Goal: Transaction & Acquisition: Purchase product/service

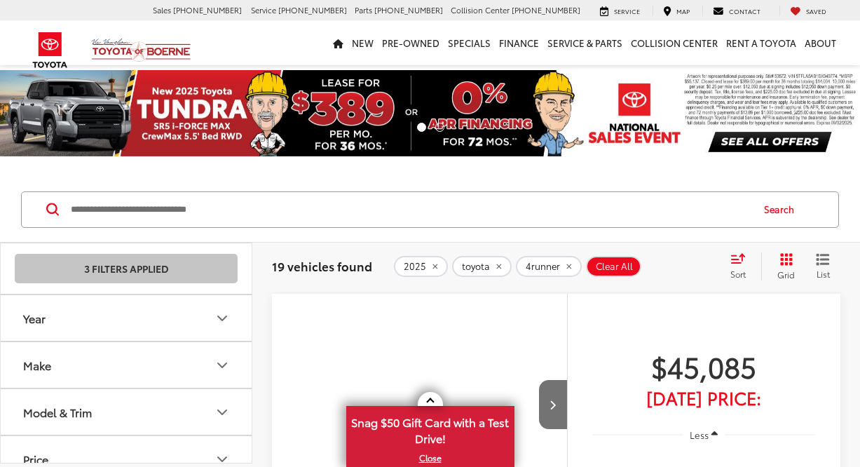
click at [157, 416] on button "Model & Trim" at bounding box center [127, 412] width 252 height 46
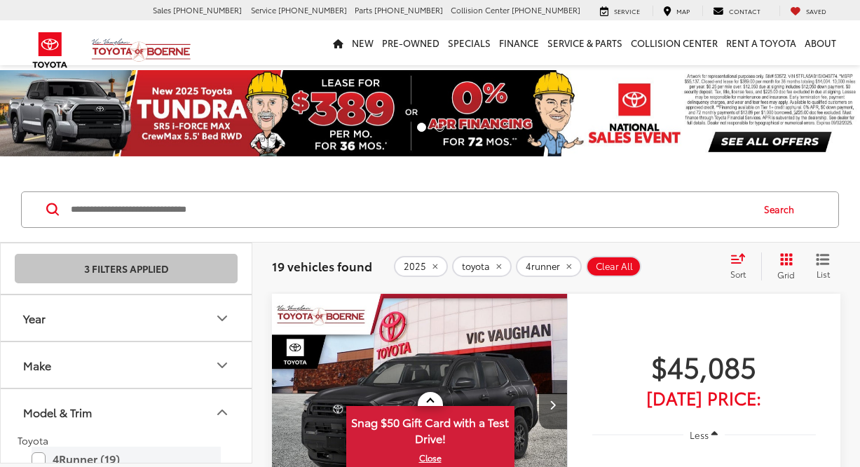
click at [79, 447] on label "4Runner (19)" at bounding box center [126, 459] width 189 height 25
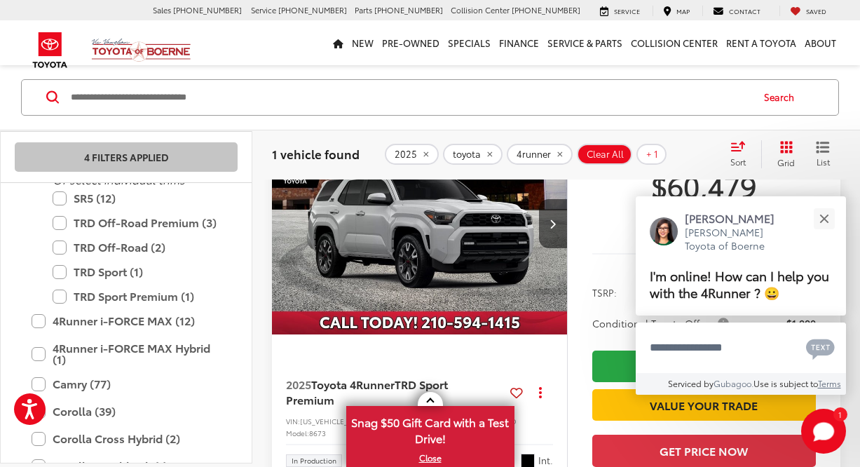
scroll to position [210, 0]
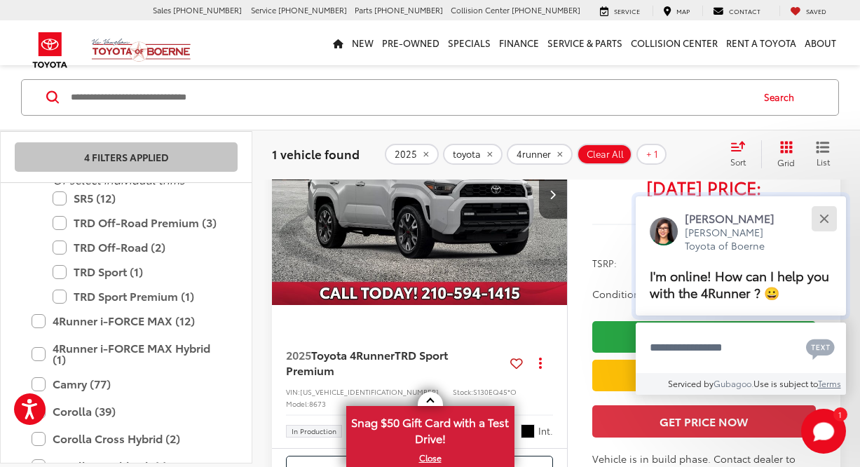
click at [826, 216] on div "Close" at bounding box center [824, 218] width 9 height 9
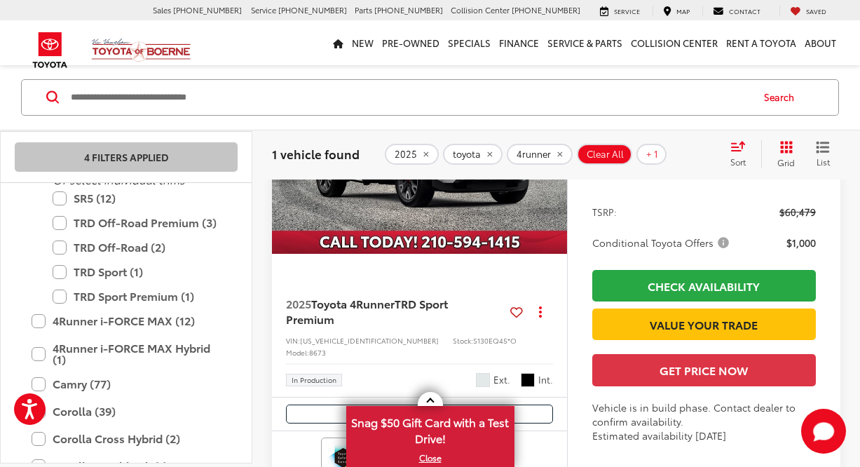
scroll to position [280, 0]
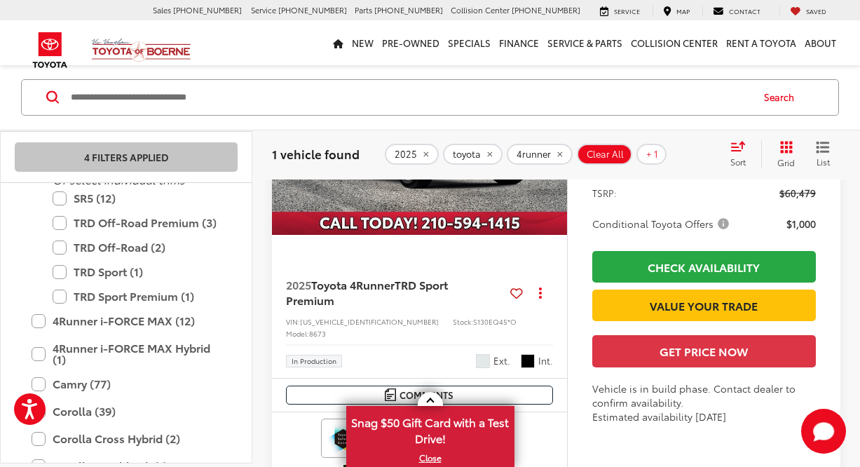
click at [484, 354] on span "Wind Chill Pearl" at bounding box center [483, 361] width 14 height 14
click at [484, 205] on img "2025 Toyota 4Runner TRD Sport Premium 0" at bounding box center [419, 124] width 297 height 223
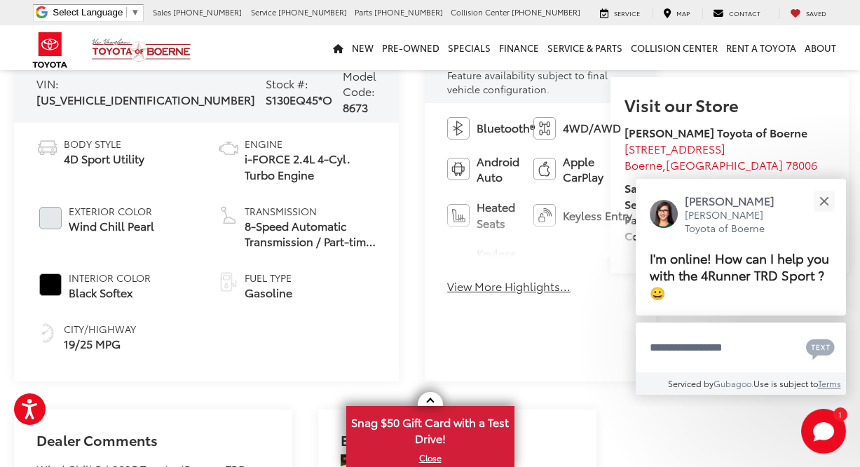
scroll to position [491, 0]
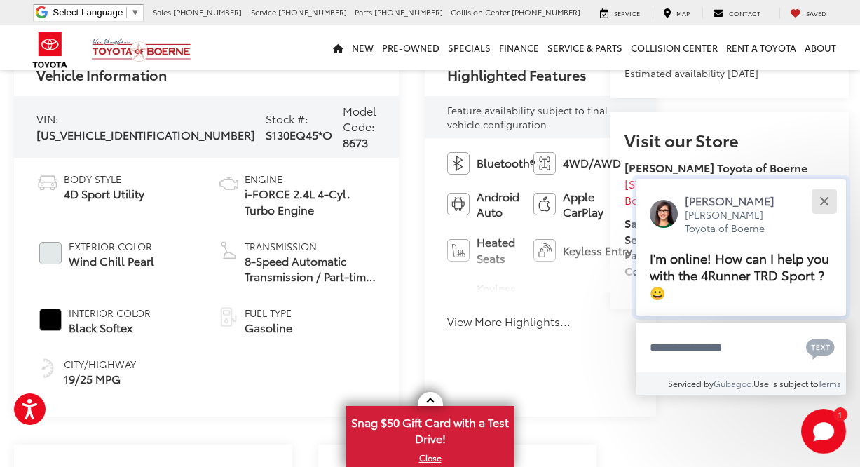
click at [820, 201] on button "Close" at bounding box center [824, 201] width 30 height 30
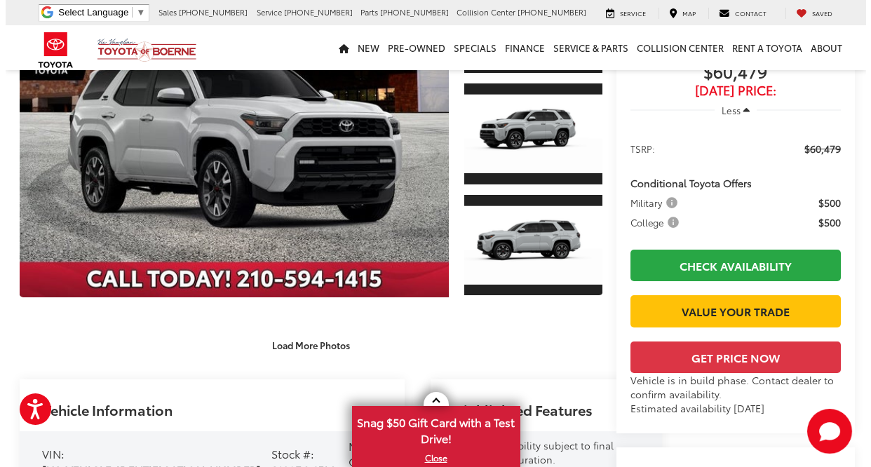
scroll to position [140, 0]
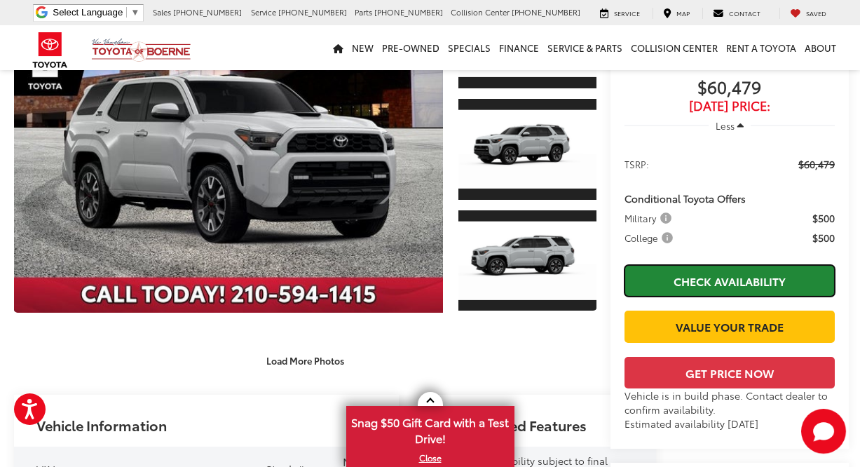
click at [672, 288] on link "Check Availability" at bounding box center [730, 281] width 210 height 32
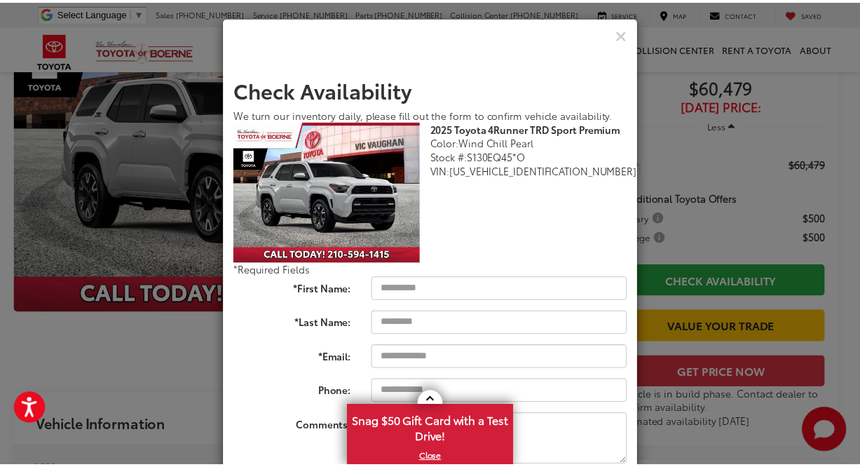
scroll to position [0, 0]
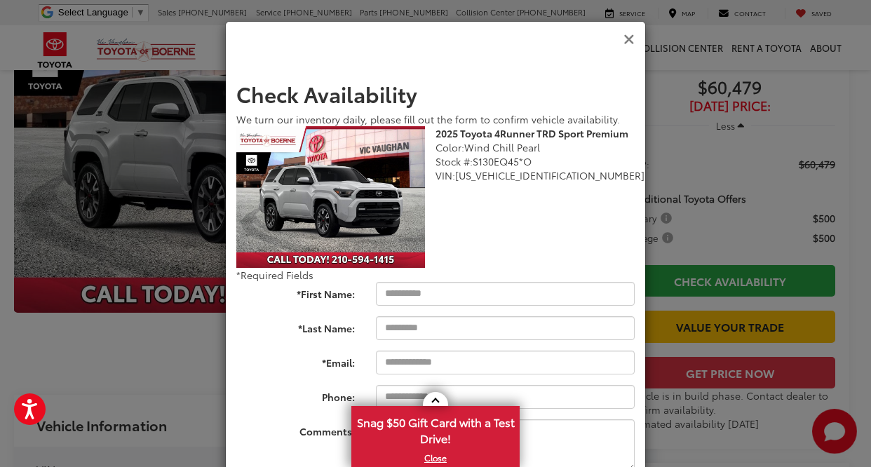
click at [625, 40] on icon "Close" at bounding box center [628, 39] width 11 height 15
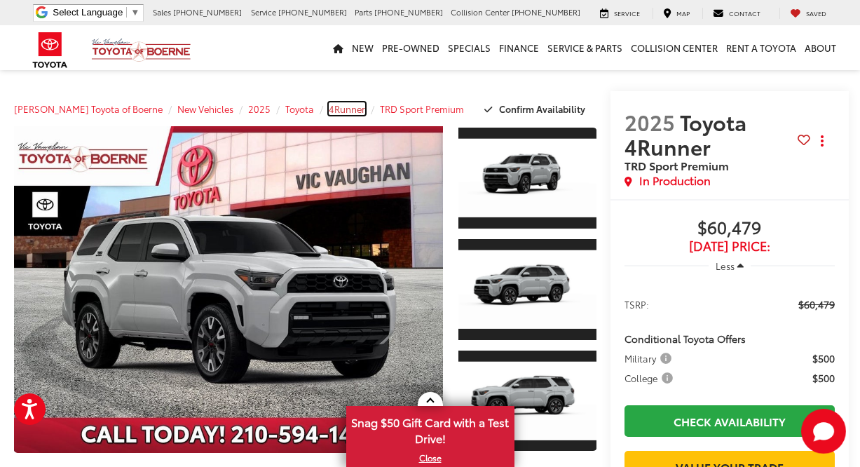
click at [329, 107] on span "4Runner" at bounding box center [347, 108] width 36 height 13
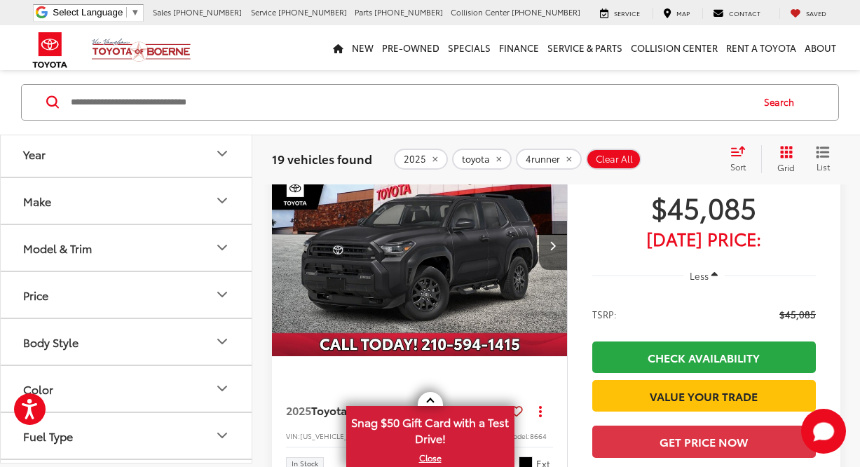
scroll to position [139, 0]
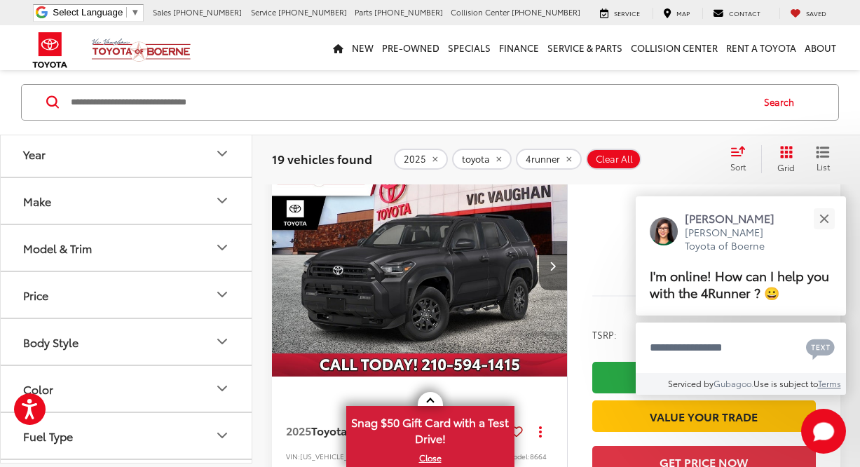
click at [553, 264] on icon "Next image" at bounding box center [553, 266] width 6 height 10
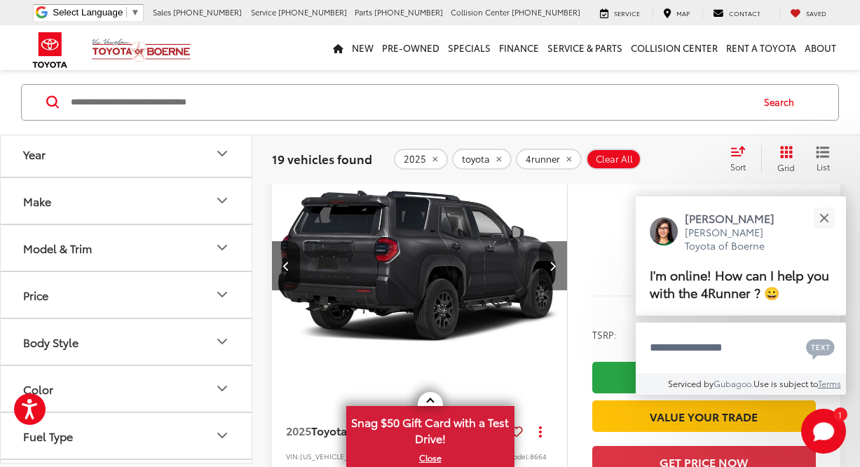
click at [553, 264] on icon "Next image" at bounding box center [553, 266] width 6 height 10
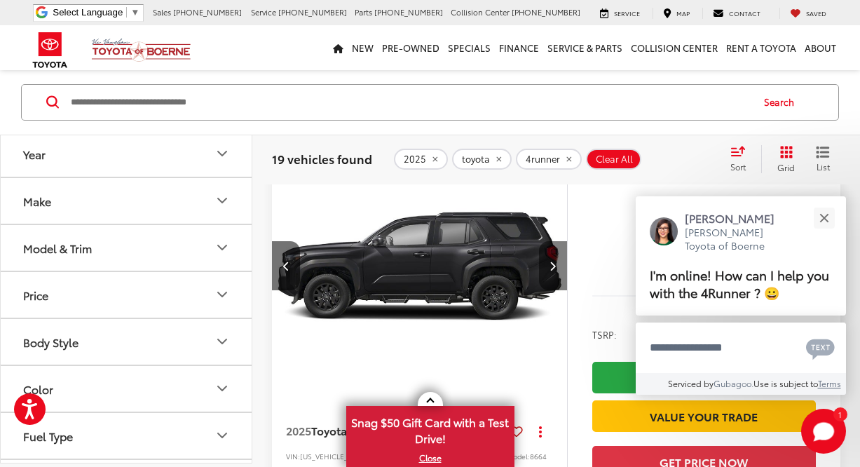
click at [553, 264] on icon "Next image" at bounding box center [553, 266] width 6 height 10
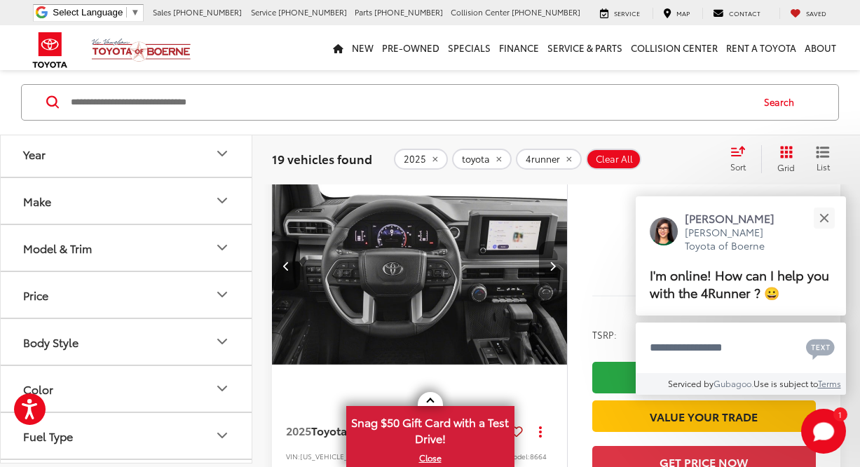
click at [553, 264] on icon "Next image" at bounding box center [553, 266] width 6 height 10
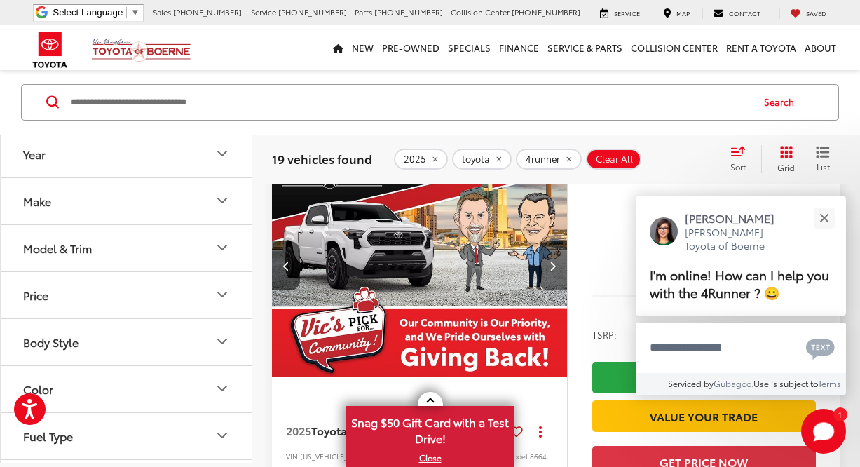
click at [553, 264] on icon "Next image" at bounding box center [553, 266] width 6 height 10
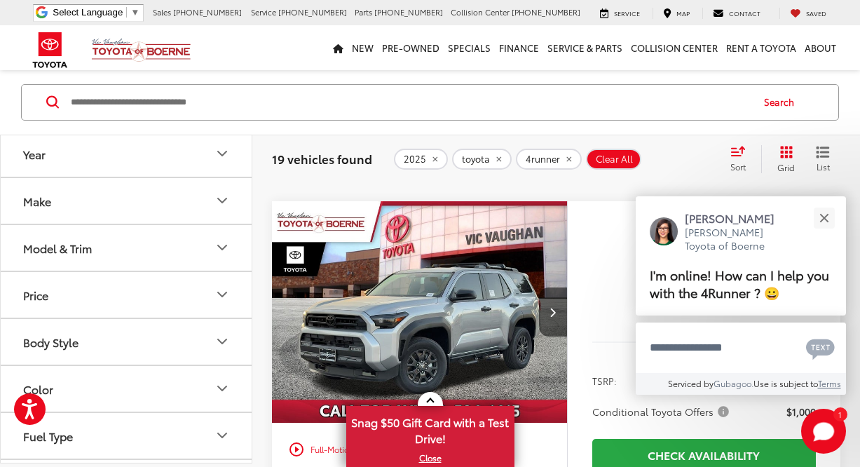
scroll to position [630, 0]
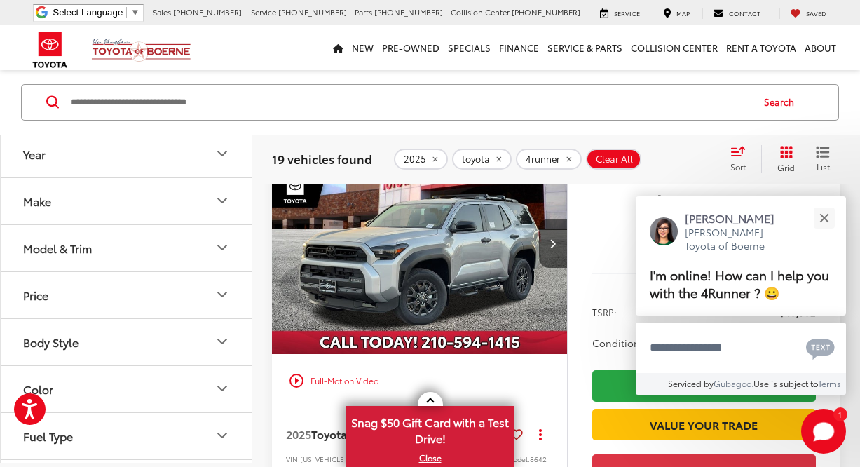
click at [553, 264] on button "Next image" at bounding box center [553, 243] width 28 height 49
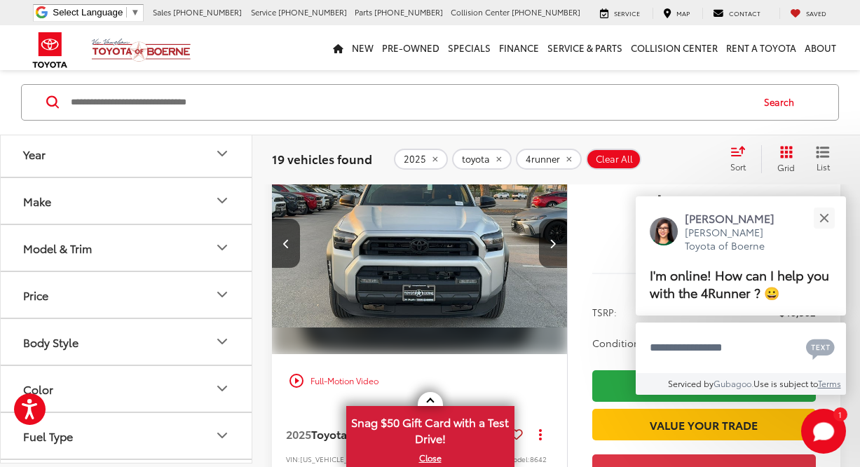
click at [553, 264] on button "Next image" at bounding box center [553, 243] width 28 height 49
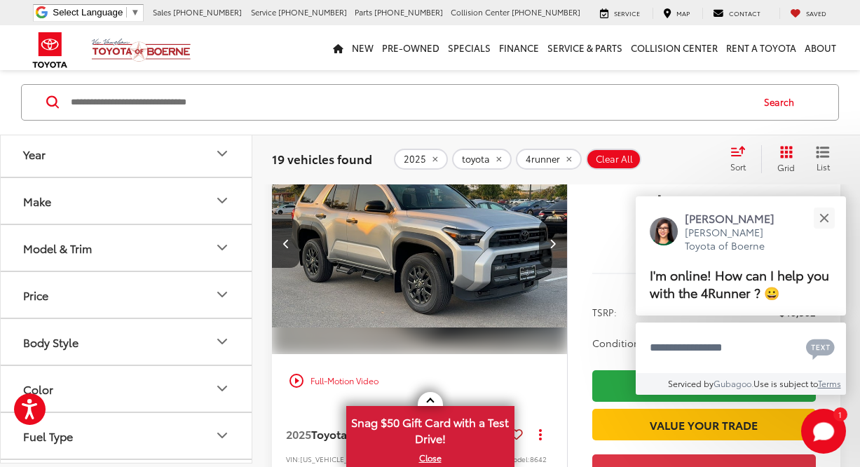
click at [553, 264] on button "Next image" at bounding box center [553, 243] width 28 height 49
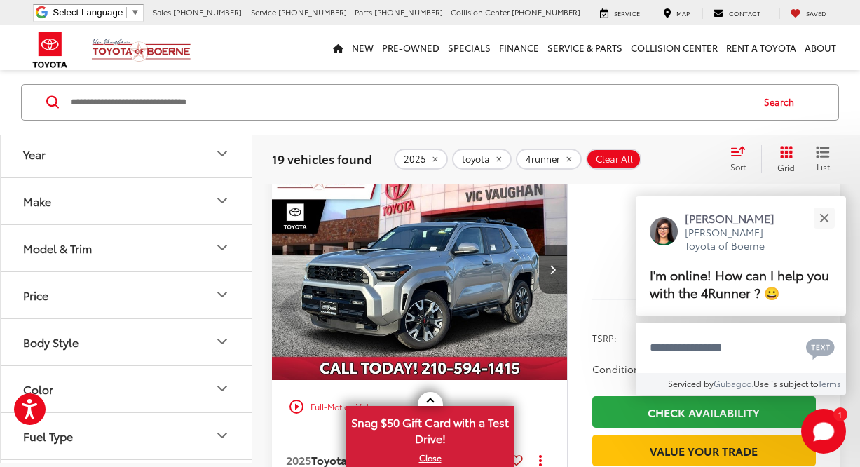
scroll to position [2733, 0]
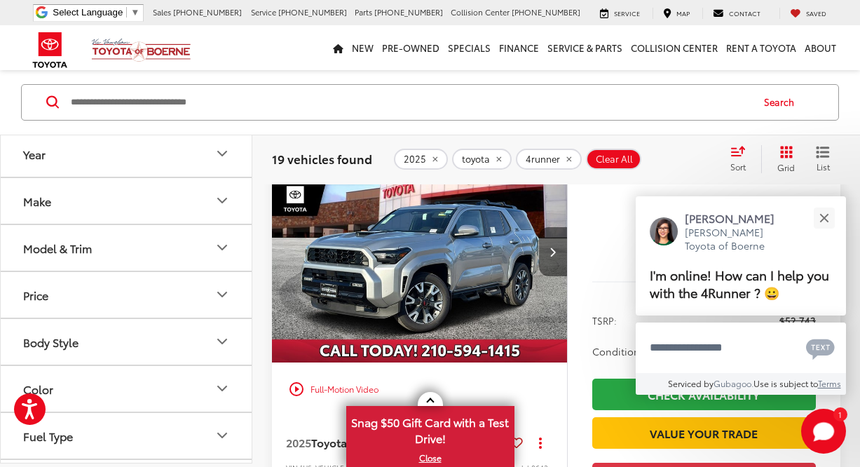
click at [554, 276] on button "Next image" at bounding box center [553, 251] width 28 height 49
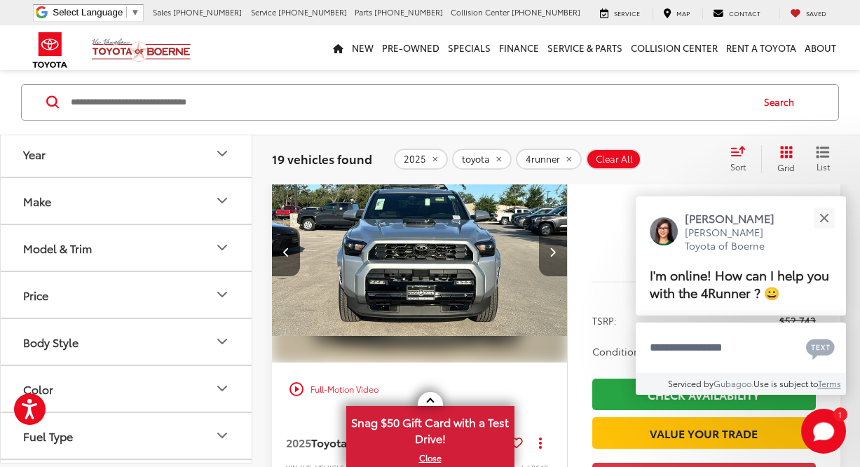
click at [553, 257] on icon "Next image" at bounding box center [553, 252] width 6 height 10
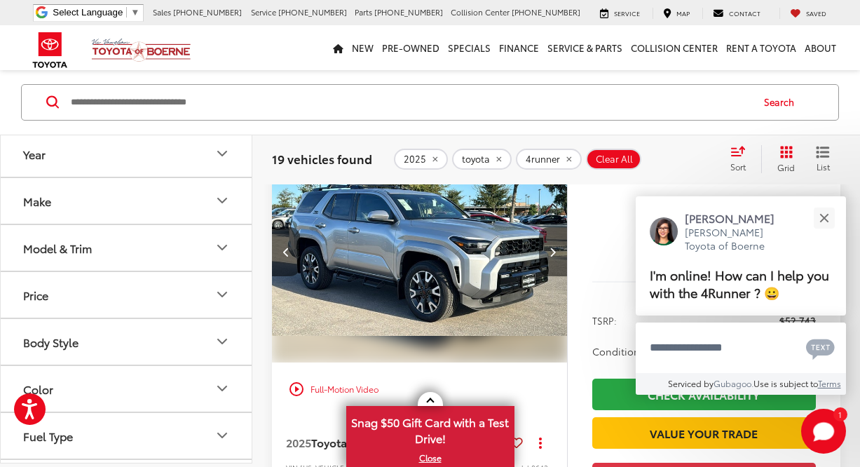
click at [551, 276] on button "Next image" at bounding box center [553, 251] width 28 height 49
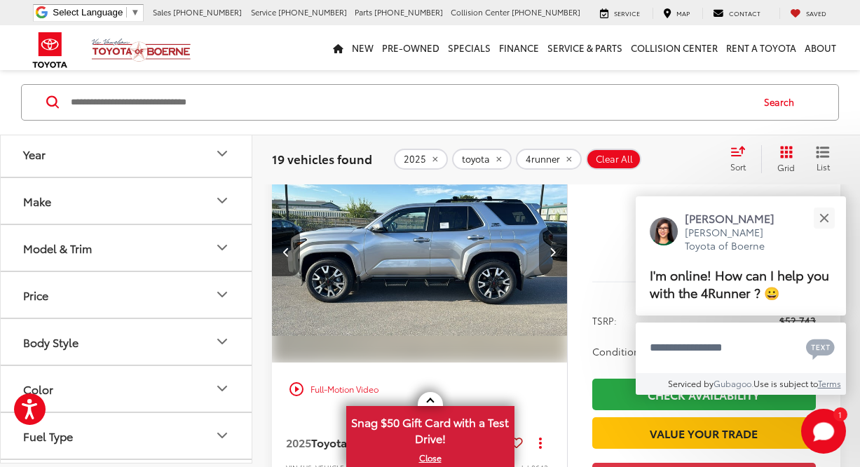
click at [551, 276] on button "Next image" at bounding box center [553, 251] width 28 height 49
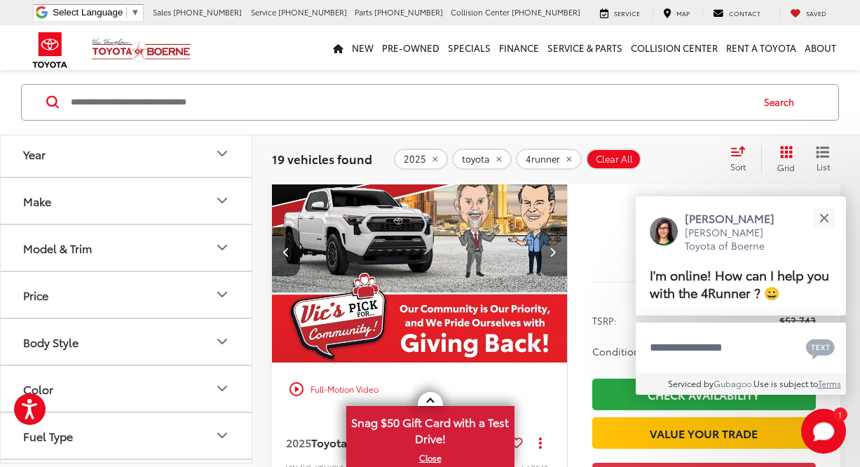
click at [551, 276] on button "Next image" at bounding box center [553, 251] width 28 height 49
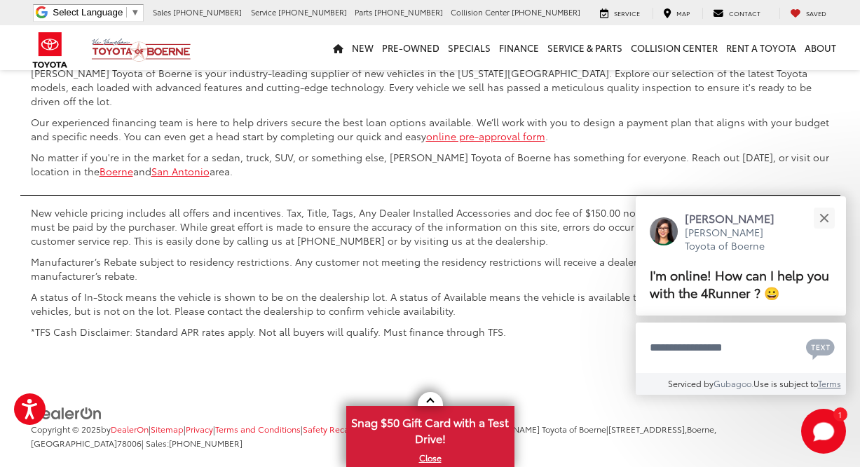
scroll to position [6590, 0]
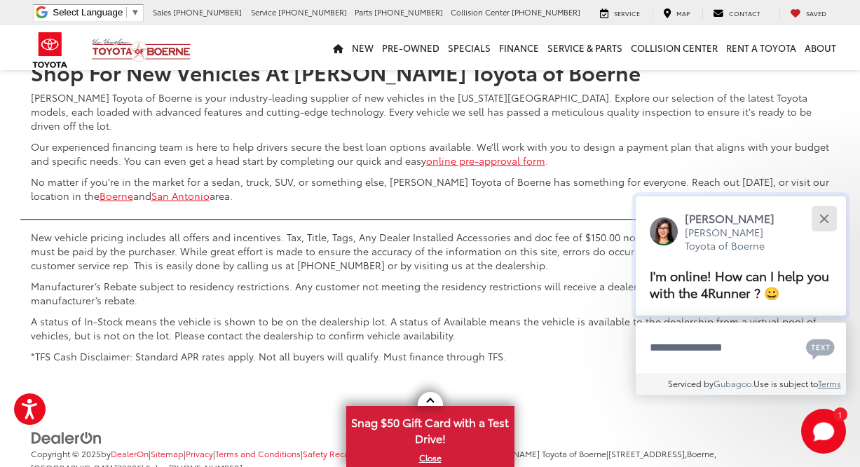
click at [826, 221] on div "Close" at bounding box center [824, 218] width 9 height 9
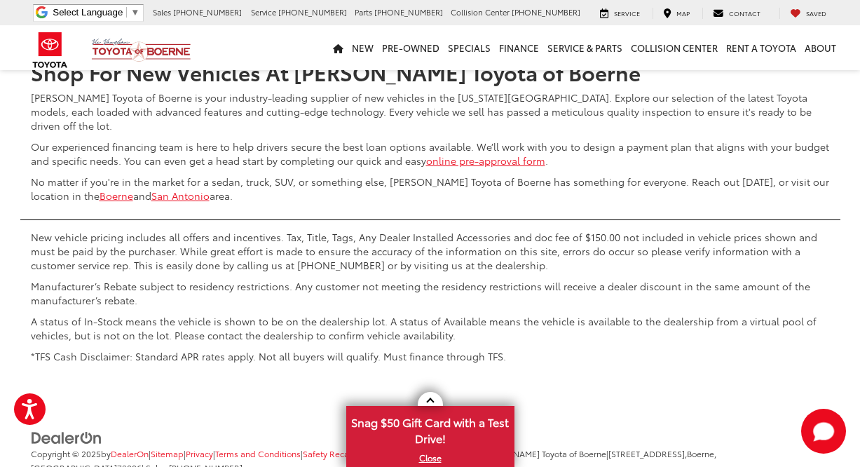
click at [642, 18] on link "2" at bounding box center [653, 4] width 22 height 25
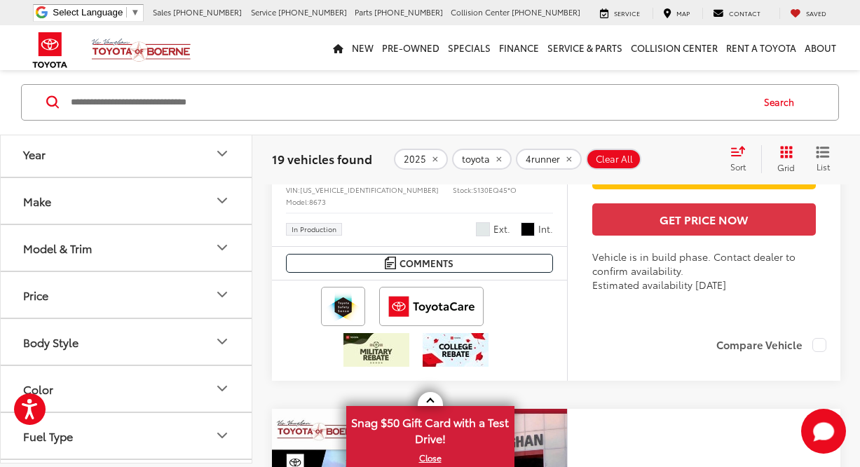
scroll to position [2561, 0]
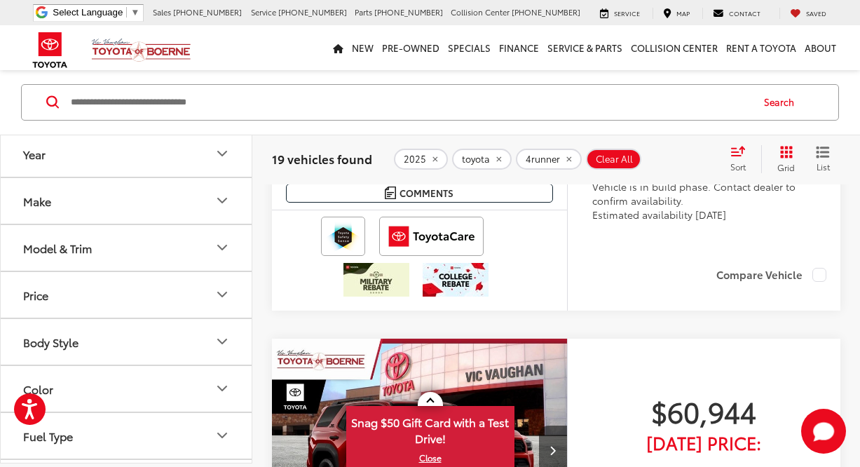
click at [327, 163] on span "In Production" at bounding box center [314, 159] width 45 height 7
